Goal: Task Accomplishment & Management: Use online tool/utility

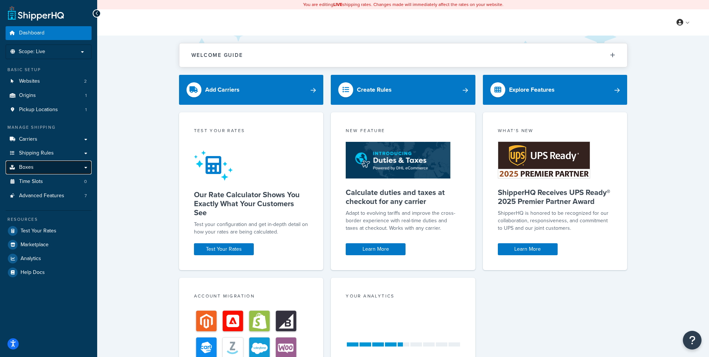
click at [86, 172] on link "Boxes" at bounding box center [49, 167] width 86 height 14
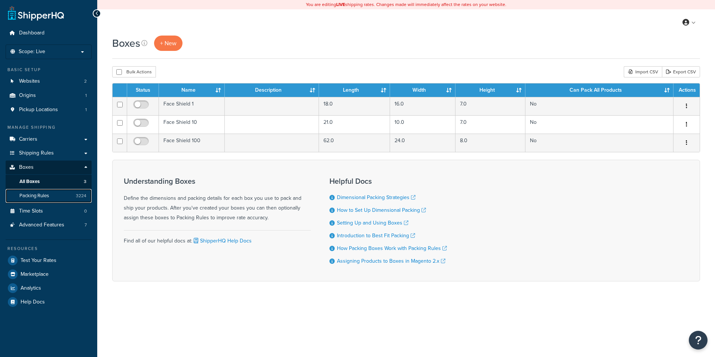
click at [47, 192] on span "Packing Rules" at bounding box center [34, 195] width 30 height 6
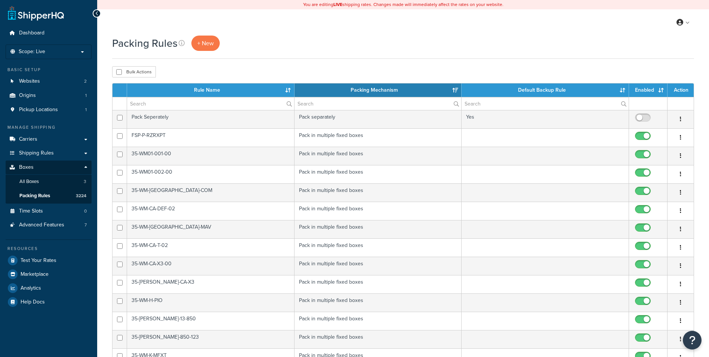
select select "15"
drag, startPoint x: 208, startPoint y: 41, endPoint x: 211, endPoint y: 37, distance: 4.3
click at [208, 41] on span "+ New" at bounding box center [205, 43] width 16 height 9
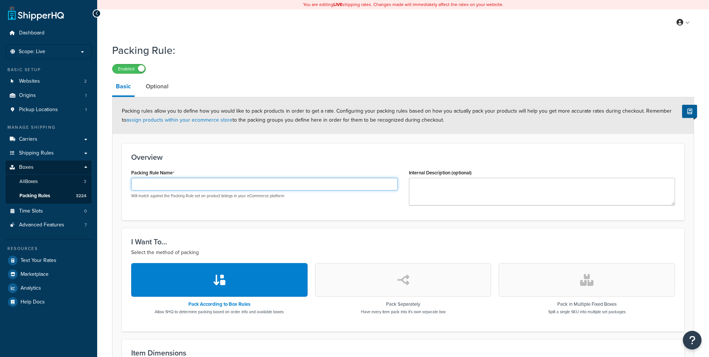
click at [240, 181] on input "Packing Rule Name" at bounding box center [264, 184] width 266 height 13
paste input "LB-CA-DEF-001-K"
type input "LB-CA-DEF-001-K"
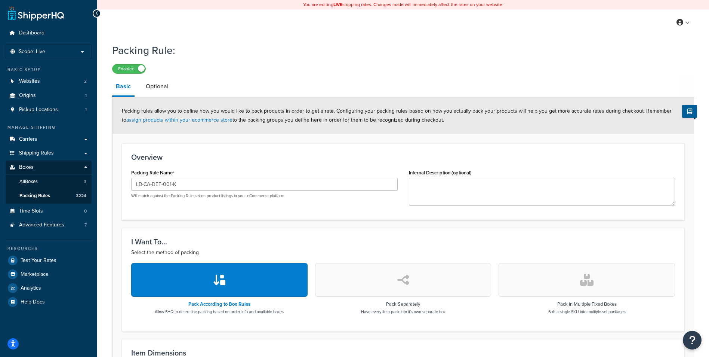
click at [213, 168] on div "Packing Rule Name LB-CA-DEF-001-K Will match against the Packing Rule set on pr…" at bounding box center [264, 182] width 266 height 31
click at [584, 277] on icon "button" at bounding box center [586, 280] width 13 height 12
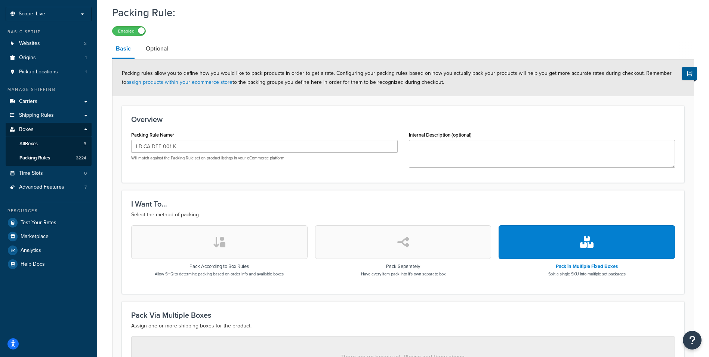
scroll to position [150, 0]
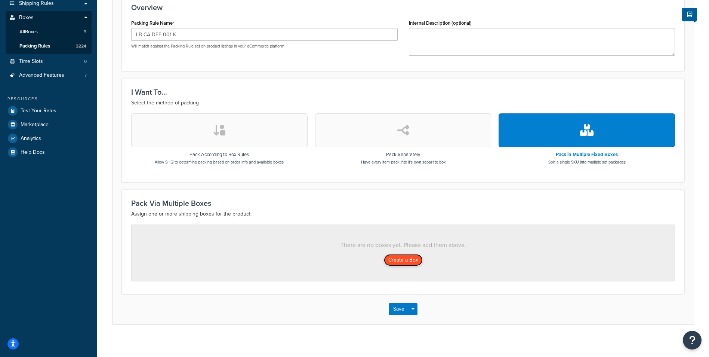
click at [405, 262] on button "Create a Box" at bounding box center [403, 260] width 39 height 12
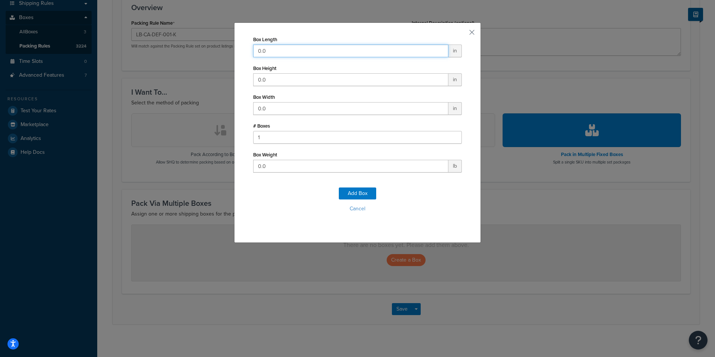
click at [321, 53] on input "0.0" at bounding box center [350, 50] width 195 height 13
click at [354, 210] on button "Cancel" at bounding box center [357, 208] width 209 height 11
